Goal: Use online tool/utility: Use online tool/utility

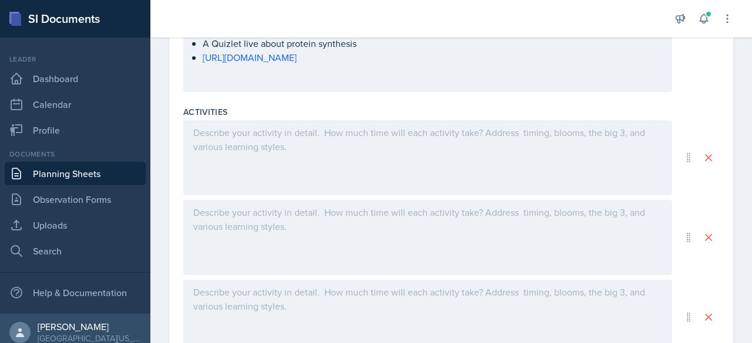
scroll to position [519, 0]
click at [262, 167] on div at bounding box center [427, 160] width 489 height 75
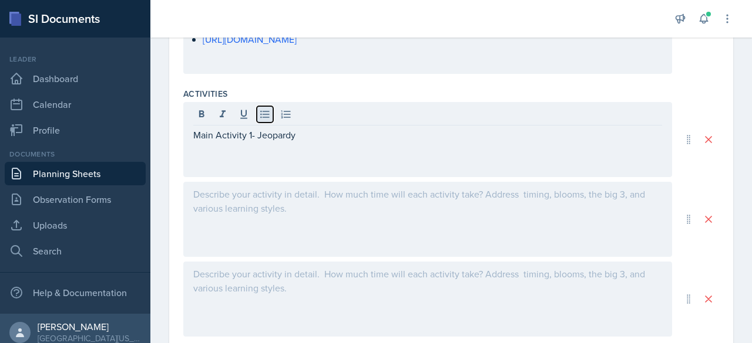
click at [261, 114] on icon at bounding box center [265, 115] width 12 height 12
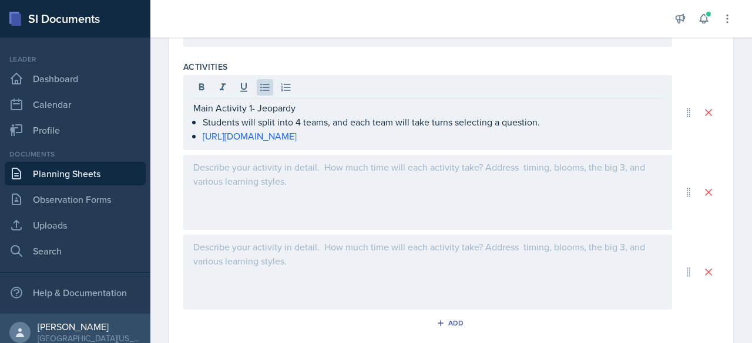
click at [412, 191] on div at bounding box center [427, 192] width 489 height 75
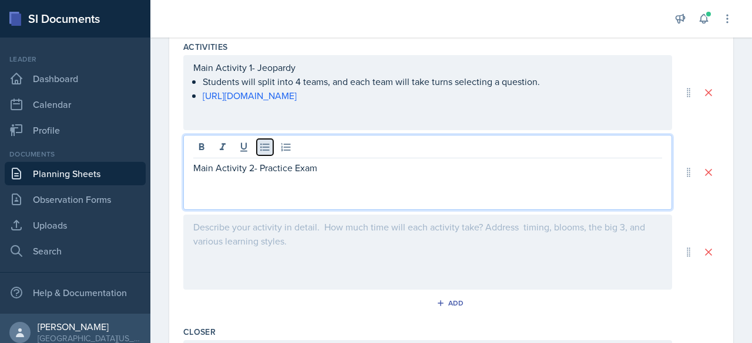
click at [266, 150] on icon at bounding box center [265, 148] width 12 height 12
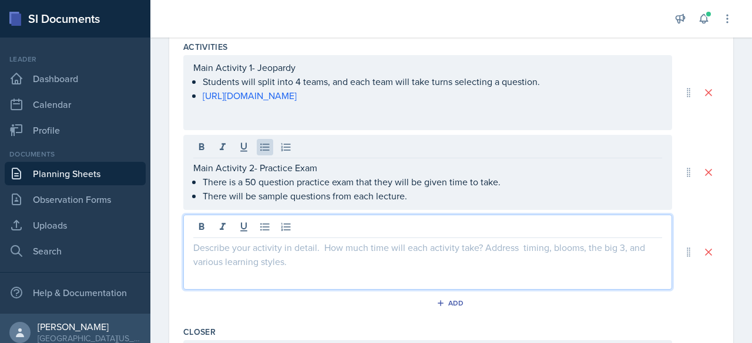
click at [288, 227] on div at bounding box center [427, 252] width 489 height 75
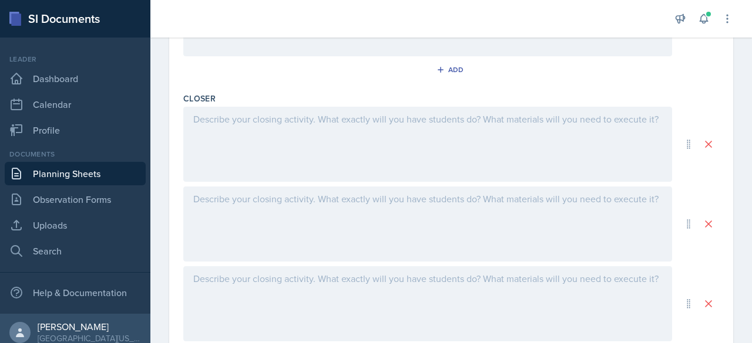
click at [227, 125] on div at bounding box center [427, 144] width 489 height 75
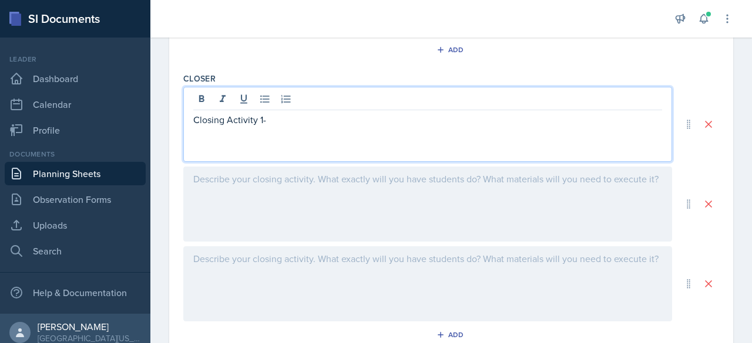
click at [242, 189] on div at bounding box center [427, 204] width 489 height 75
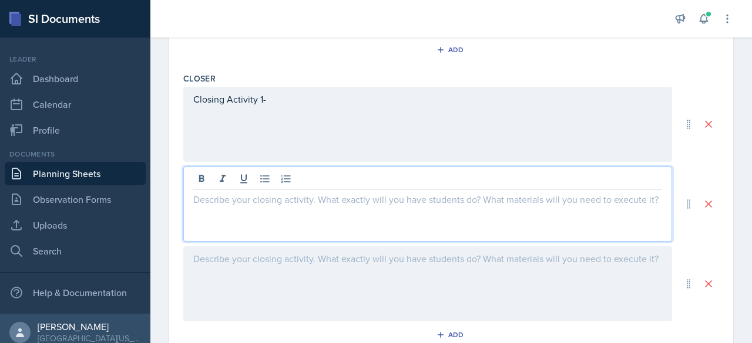
scroll to position [840, 0]
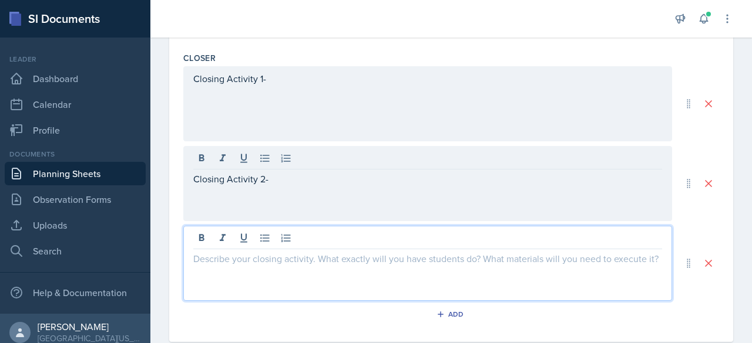
click at [235, 237] on div at bounding box center [427, 263] width 489 height 75
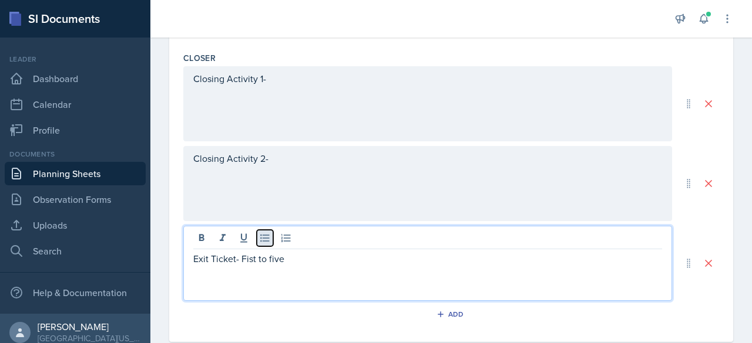
click at [271, 235] on button at bounding box center [265, 238] width 16 height 16
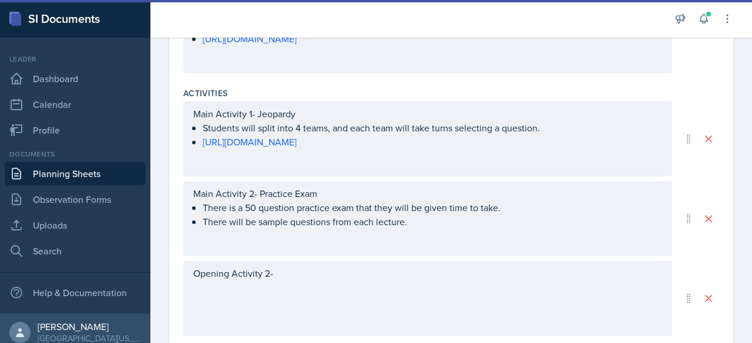
scroll to position [533, 0]
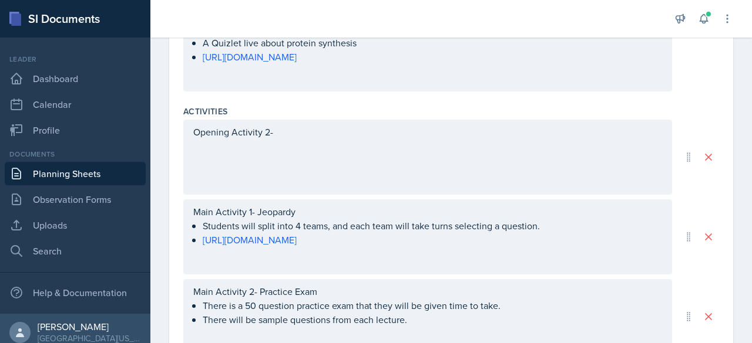
click at [309, 131] on p "Opening Activity 2-" at bounding box center [427, 132] width 469 height 14
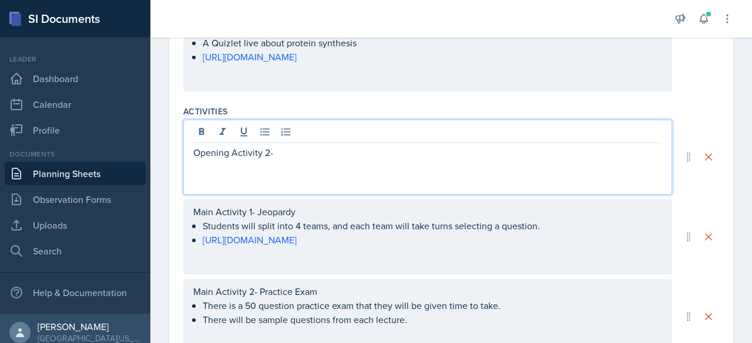
scroll to position [521, 0]
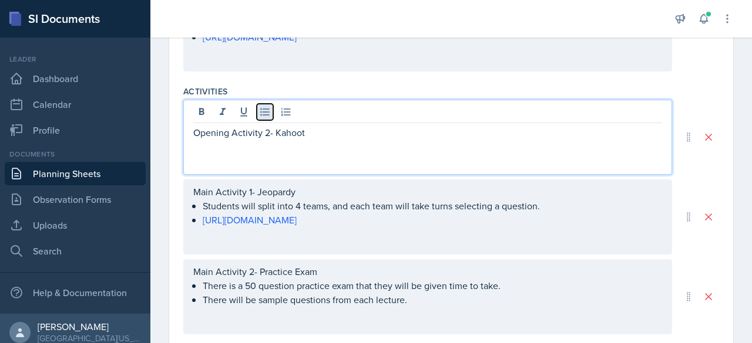
click at [267, 108] on icon at bounding box center [265, 112] width 12 height 12
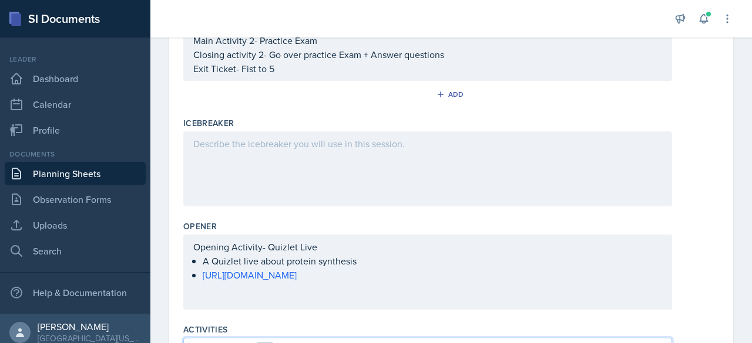
click at [238, 161] on div at bounding box center [427, 169] width 489 height 75
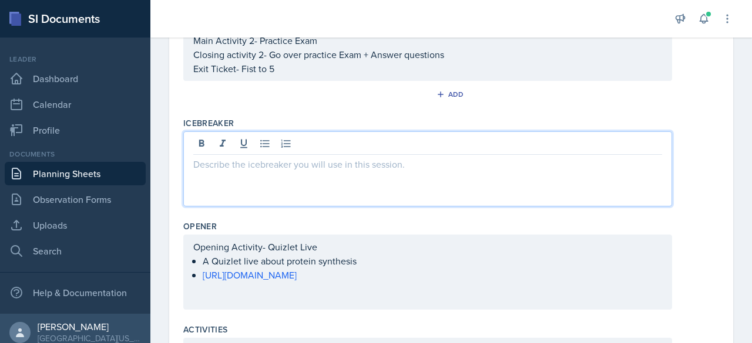
scroll to position [304, 0]
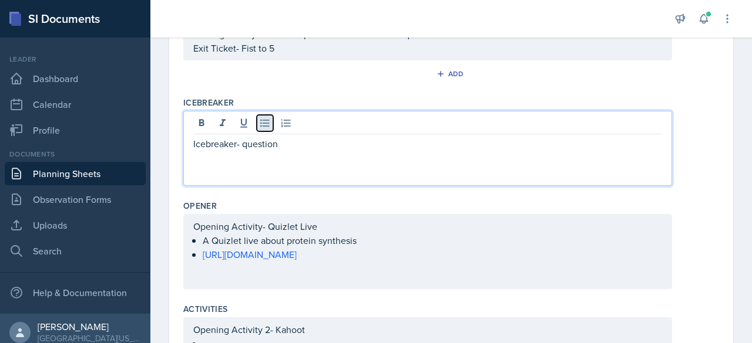
click at [259, 122] on icon at bounding box center [265, 123] width 12 height 12
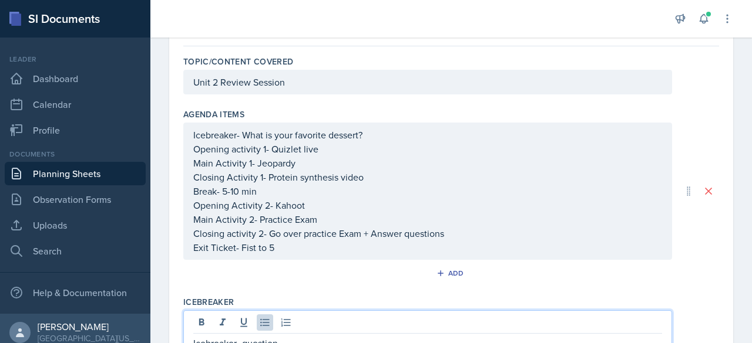
scroll to position [103, 0]
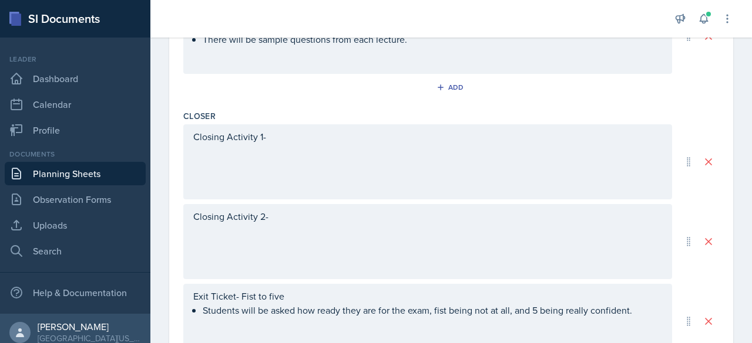
click at [287, 157] on div "Closing Activity 1-" at bounding box center [427, 161] width 489 height 75
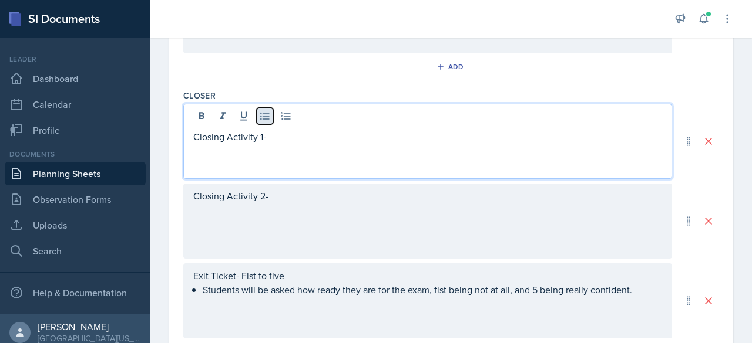
click at [267, 114] on icon at bounding box center [265, 116] width 12 height 12
click at [260, 209] on div "Closing Activity 2-" at bounding box center [427, 221] width 489 height 75
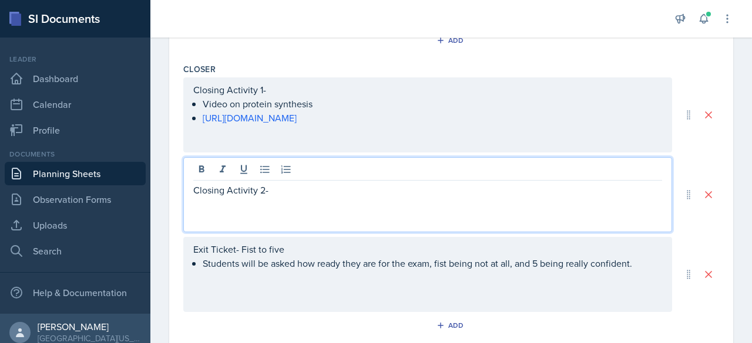
scroll to position [829, 0]
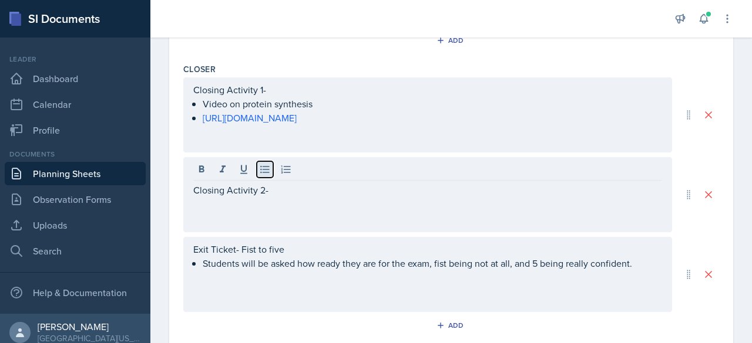
click at [264, 167] on icon at bounding box center [264, 170] width 9 height 8
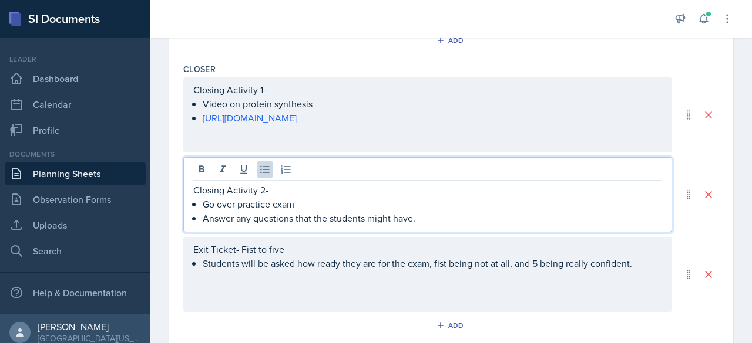
click at [316, 199] on p "Go over practice exam" at bounding box center [432, 204] width 459 height 14
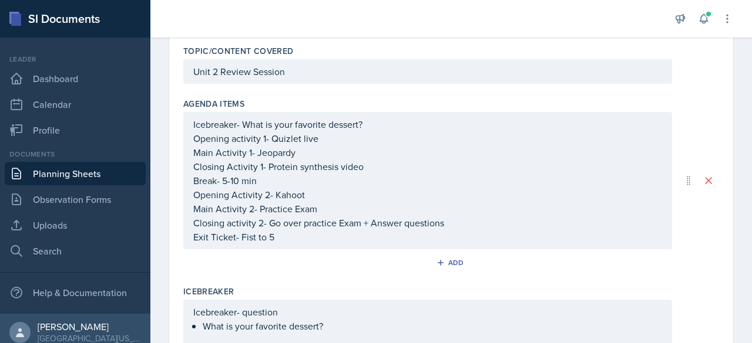
scroll to position [114, 0]
